Goal: Information Seeking & Learning: Find contact information

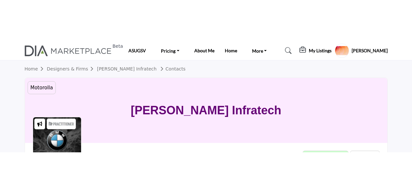
scroll to position [3, 0]
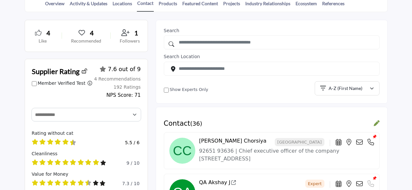
scroll to position [174, 0]
click at [358, 140] on icon at bounding box center [359, 142] width 6 height 6
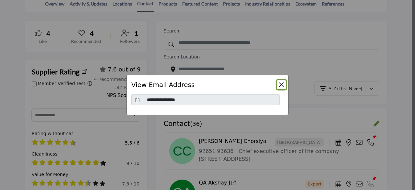
click at [278, 86] on button "Close" at bounding box center [281, 84] width 9 height 9
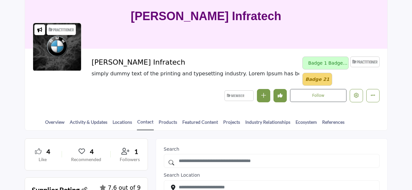
scroll to position [52, 0]
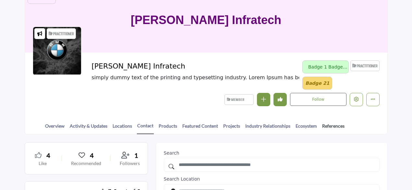
click at [332, 126] on link "References" at bounding box center [333, 127] width 23 height 11
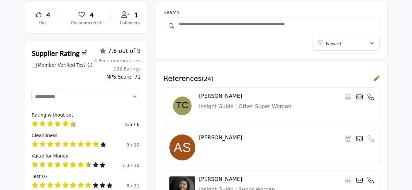
scroll to position [214, 0]
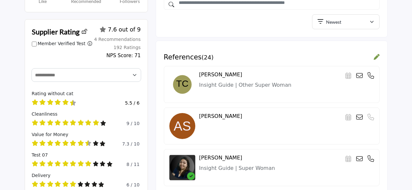
click at [359, 72] on icon at bounding box center [359, 75] width 6 height 6
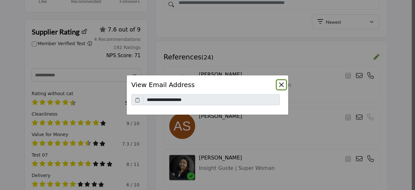
click at [282, 85] on button "Close" at bounding box center [281, 84] width 9 height 9
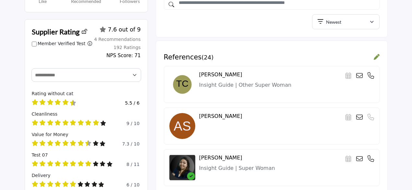
click at [359, 75] on icon at bounding box center [359, 75] width 6 height 6
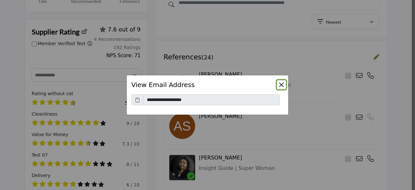
click at [282, 85] on button "Close" at bounding box center [281, 84] width 9 height 9
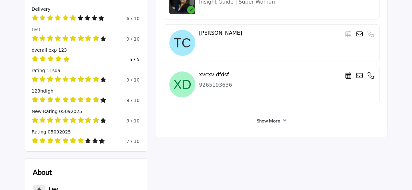
scroll to position [380, 0]
click at [266, 118] on link "Show More" at bounding box center [268, 120] width 23 height 6
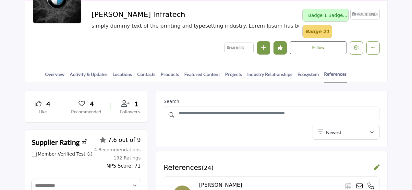
scroll to position [104, 0]
click at [148, 73] on link "Contacts" at bounding box center [146, 75] width 19 height 11
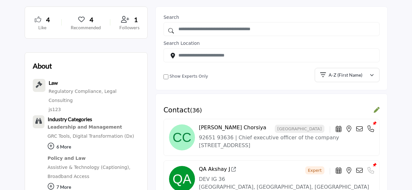
click at [183, 73] on label "Show Experts Only" at bounding box center [188, 76] width 39 height 6
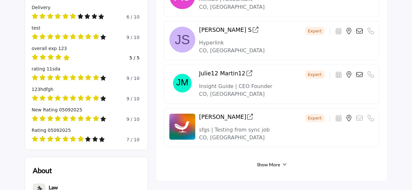
scroll to position [380, 0]
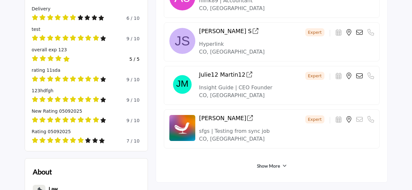
click at [360, 73] on icon at bounding box center [359, 76] width 6 height 6
type input "**********"
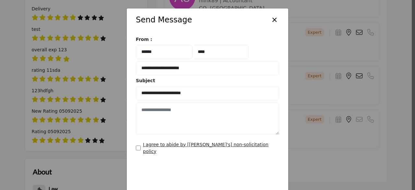
click at [270, 16] on button "×" at bounding box center [274, 19] width 9 height 12
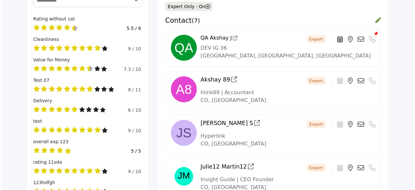
scroll to position [274, 0]
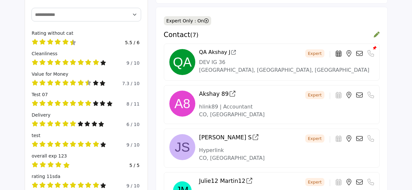
click at [360, 52] on icon at bounding box center [359, 53] width 6 height 6
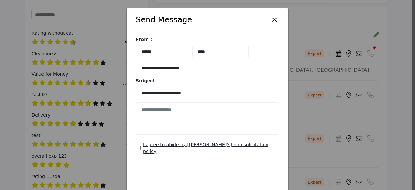
click at [272, 18] on button "×" at bounding box center [274, 19] width 9 height 12
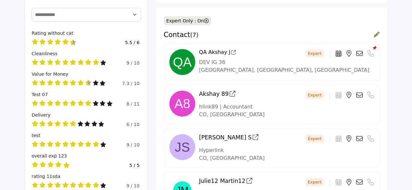
click at [356, 92] on icon at bounding box center [359, 95] width 6 height 6
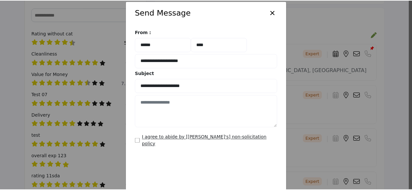
scroll to position [6, 0]
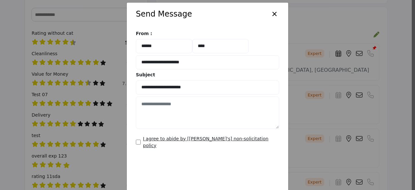
click at [272, 13] on button "×" at bounding box center [274, 13] width 9 height 12
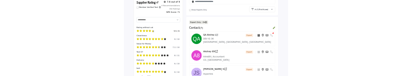
scroll to position [205, 0]
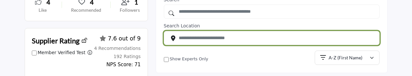
click at [299, 32] on input "Search by city, state or zip" at bounding box center [272, 38] width 216 height 14
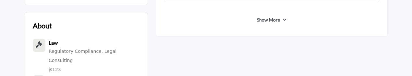
scroll to position [527, 0]
click at [287, 15] on div "Show More" at bounding box center [272, 19] width 216 height 12
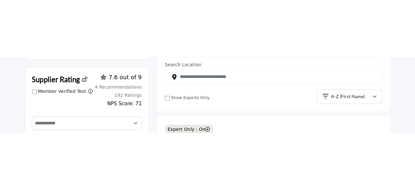
scroll to position [266, 0]
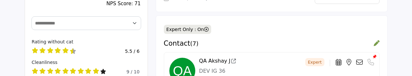
click at [204, 28] on icon at bounding box center [206, 29] width 5 height 5
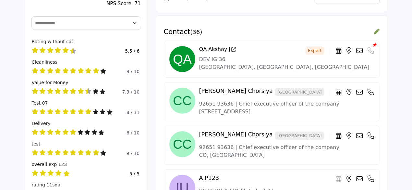
click at [371, 89] on icon at bounding box center [370, 92] width 6 height 6
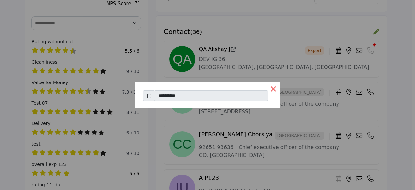
click at [274, 88] on button "×" at bounding box center [274, 89] width 14 height 14
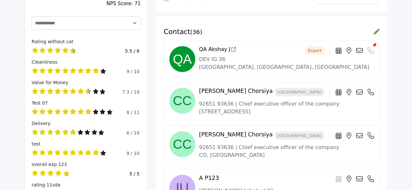
click at [360, 89] on icon at bounding box center [359, 92] width 6 height 6
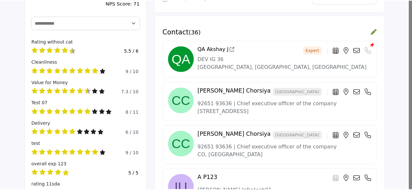
scroll to position [0, 0]
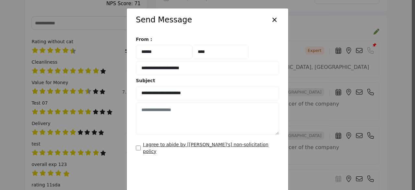
click at [270, 16] on button "×" at bounding box center [274, 19] width 9 height 12
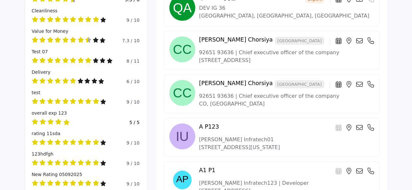
scroll to position [331, 0]
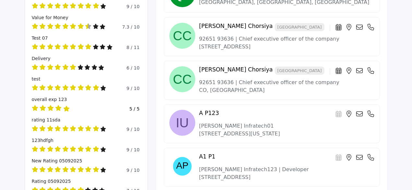
click at [359, 70] on icon at bounding box center [359, 70] width 6 height 6
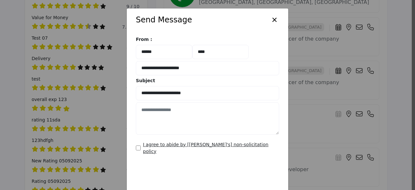
click at [272, 17] on button "×" at bounding box center [274, 19] width 9 height 12
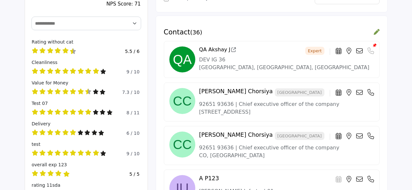
scroll to position [0, 0]
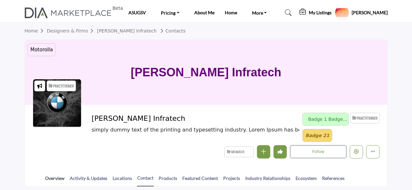
click at [54, 179] on link "Overview" at bounding box center [55, 179] width 20 height 11
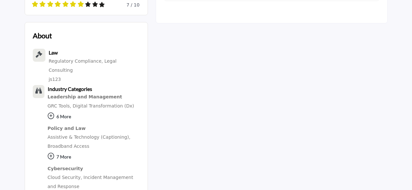
scroll to position [517, 0]
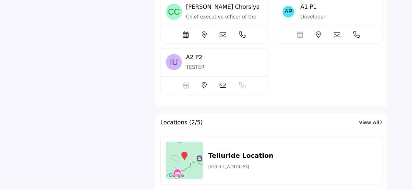
scroll to position [1737, 0]
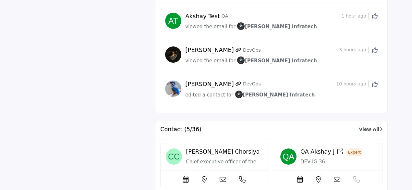
click at [224, 176] on icon at bounding box center [223, 179] width 6 height 6
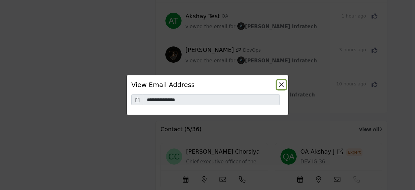
click at [282, 85] on button "Close" at bounding box center [281, 84] width 9 height 9
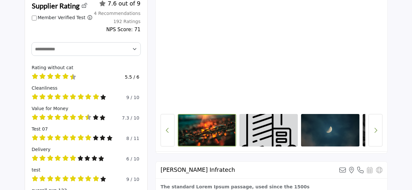
scroll to position [90, 0]
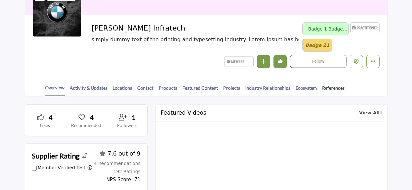
click at [328, 85] on link "References" at bounding box center [333, 89] width 23 height 11
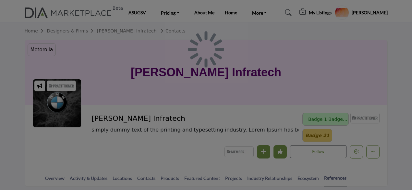
scroll to position [191, 0]
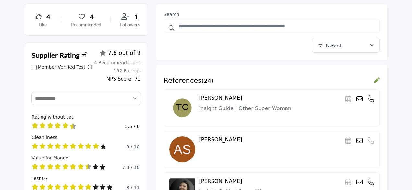
click at [360, 100] on icon at bounding box center [359, 99] width 6 height 6
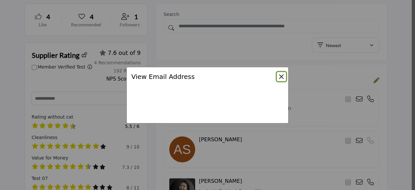
click at [281, 78] on button "Close" at bounding box center [281, 76] width 9 height 9
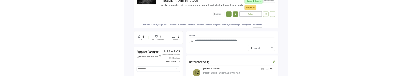
scroll to position [118, 0]
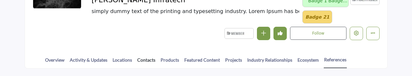
click at [148, 58] on link "Contacts" at bounding box center [146, 61] width 19 height 11
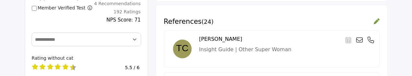
scroll to position [271, 0]
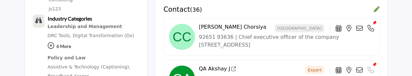
scroll to position [288, 0]
click at [358, 25] on icon at bounding box center [359, 28] width 6 height 6
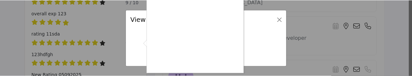
scroll to position [83, 0]
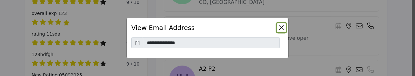
click at [282, 26] on button "Close" at bounding box center [281, 27] width 9 height 9
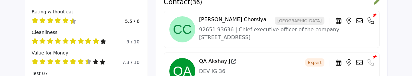
scroll to position [295, 0]
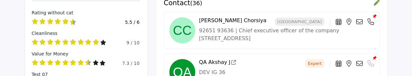
click at [361, 20] on icon at bounding box center [359, 21] width 6 height 6
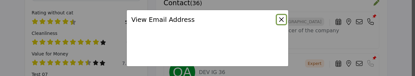
click at [280, 16] on button "Close" at bounding box center [281, 19] width 9 height 9
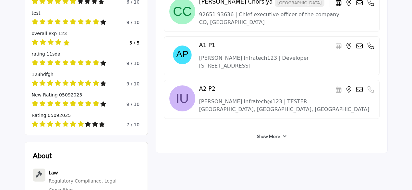
scroll to position [397, 0]
click at [349, 75] on icon at bounding box center [348, 89] width 5 height 6
click at [361, 75] on icon at bounding box center [359, 89] width 6 height 6
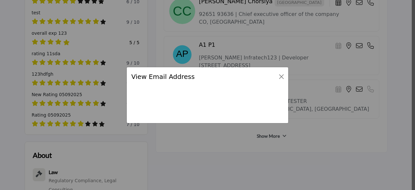
click at [281, 72] on div "View Email Address" at bounding box center [207, 76] width 161 height 19
click at [281, 75] on button "Close" at bounding box center [281, 76] width 9 height 9
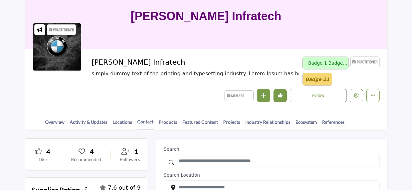
scroll to position [0, 0]
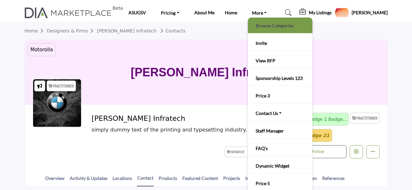
click at [267, 26] on link "Browse Categories" at bounding box center [280, 25] width 58 height 9
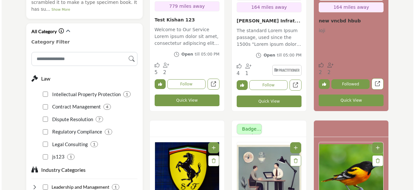
scroll to position [334, 0]
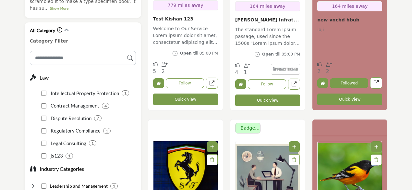
click at [279, 102] on button "Quick View" at bounding box center [267, 100] width 65 height 12
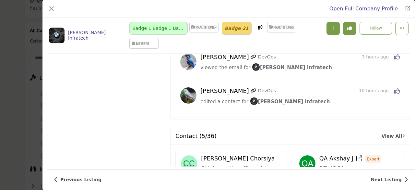
scroll to position [1708, 0]
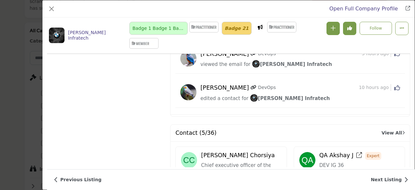
click at [239, 180] on icon "Company Data Modal" at bounding box center [239, 183] width 6 height 6
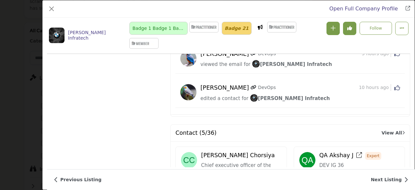
click at [203, 180] on icon "Company Data Modal" at bounding box center [203, 183] width 6 height 6
click at [259, 180] on icon "Company Data Modal" at bounding box center [259, 183] width 6 height 6
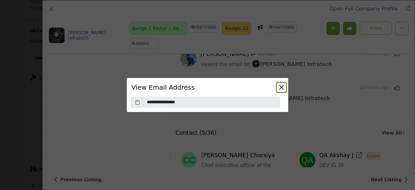
click at [281, 86] on button "Close" at bounding box center [281, 87] width 9 height 9
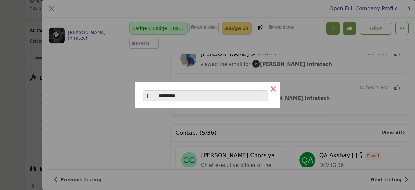
click at [272, 90] on button "×" at bounding box center [274, 89] width 14 height 14
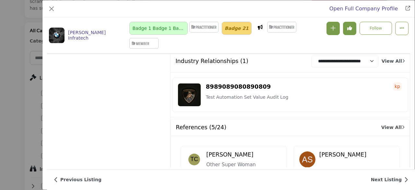
scroll to position [2213, 0]
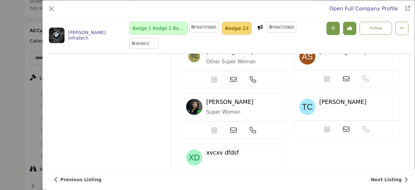
click at [232, 176] on icon "Company Data Modal" at bounding box center [233, 179] width 6 height 6
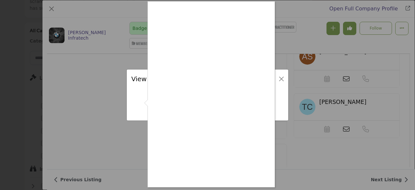
click at [278, 76] on div at bounding box center [207, 95] width 415 height 190
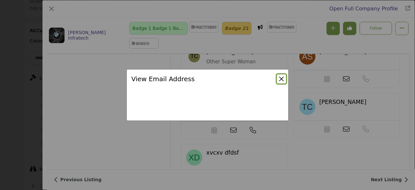
click at [281, 77] on button "Close" at bounding box center [281, 78] width 9 height 9
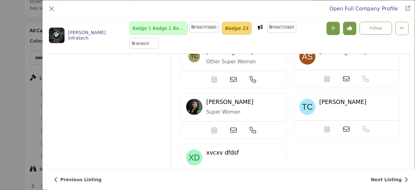
click at [251, 176] on icon "Company Data Modal" at bounding box center [253, 179] width 6 height 6
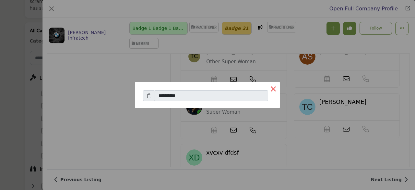
click at [272, 91] on button "×" at bounding box center [274, 89] width 14 height 14
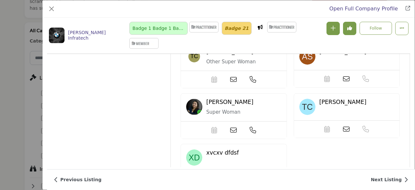
click at [345, 126] on icon "Company Data Modal" at bounding box center [346, 129] width 6 height 6
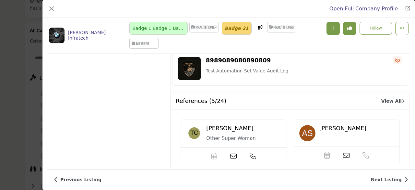
scroll to position [2108, 0]
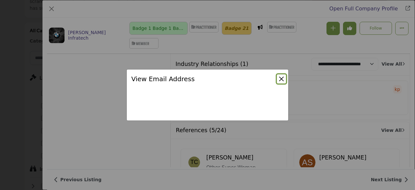
click at [281, 78] on button "Close" at bounding box center [281, 78] width 9 height 9
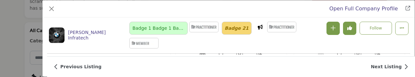
scroll to position [1887, 0]
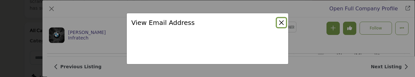
click at [283, 21] on button "Close" at bounding box center [281, 22] width 9 height 9
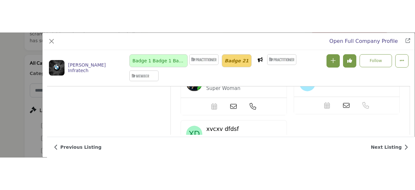
scroll to position [2278, 0]
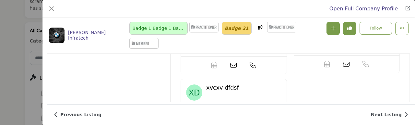
click at [232, 112] on icon "Company Data Modal" at bounding box center [233, 115] width 6 height 6
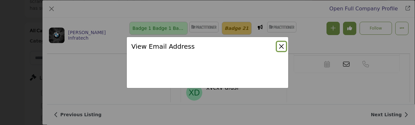
click at [279, 47] on button "Close" at bounding box center [281, 46] width 9 height 9
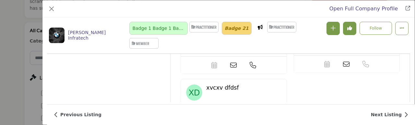
click at [233, 112] on icon "Company Data Modal" at bounding box center [233, 115] width 6 height 6
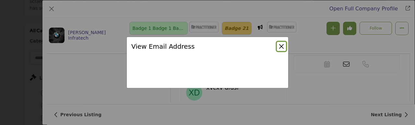
click at [279, 46] on button "Close" at bounding box center [281, 46] width 9 height 9
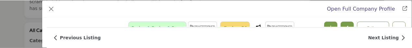
scroll to position [2213, 0]
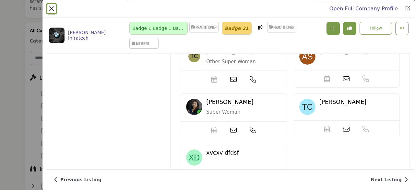
click at [54, 5] on button "Close" at bounding box center [51, 8] width 9 height 9
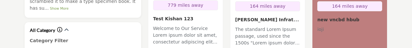
click at [191, 41] on p "Welcome to Our Service Lorem ipsum dolor sit amet, consectetur adipiscing elit …" at bounding box center [185, 36] width 65 height 22
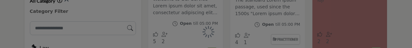
scroll to position [364, 0]
